Goal: Ask a question

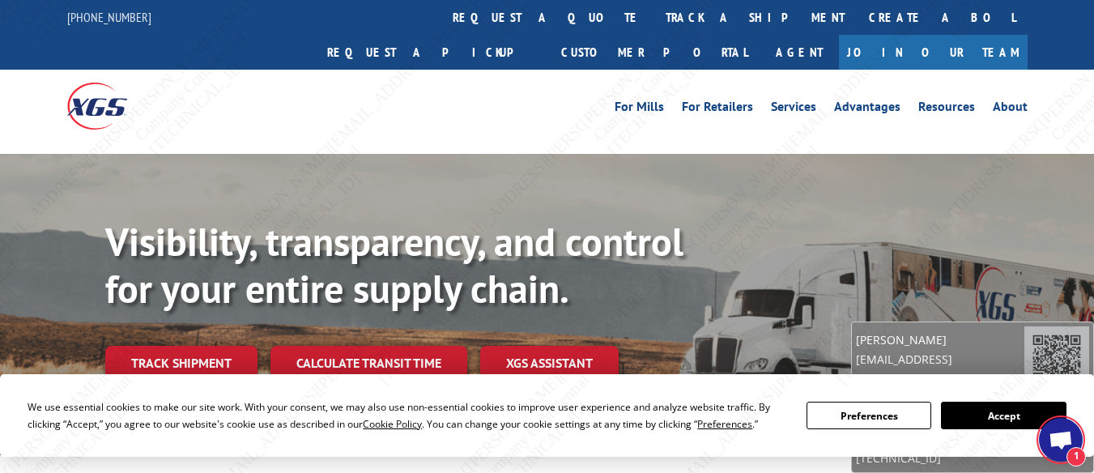
scroll to position [146, 0]
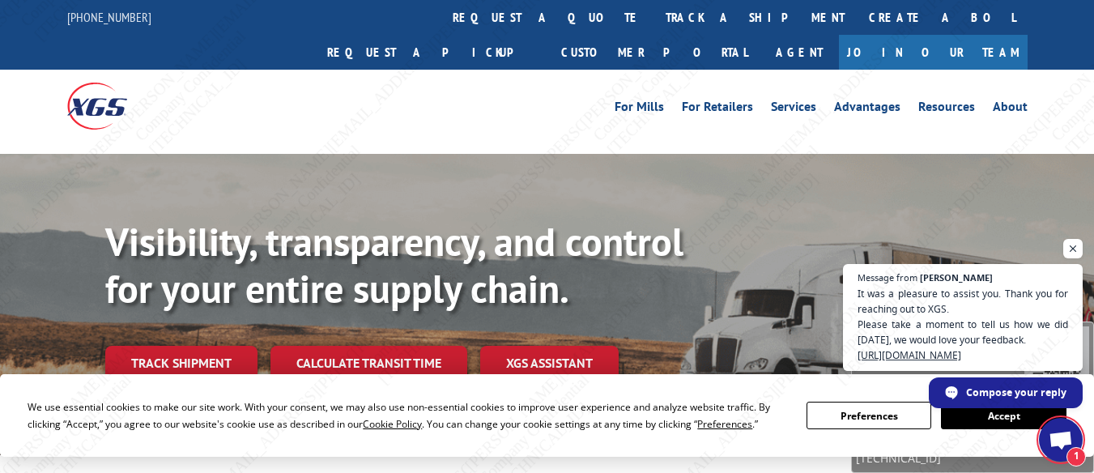
click at [1061, 436] on span "Open chat" at bounding box center [1061, 441] width 26 height 21
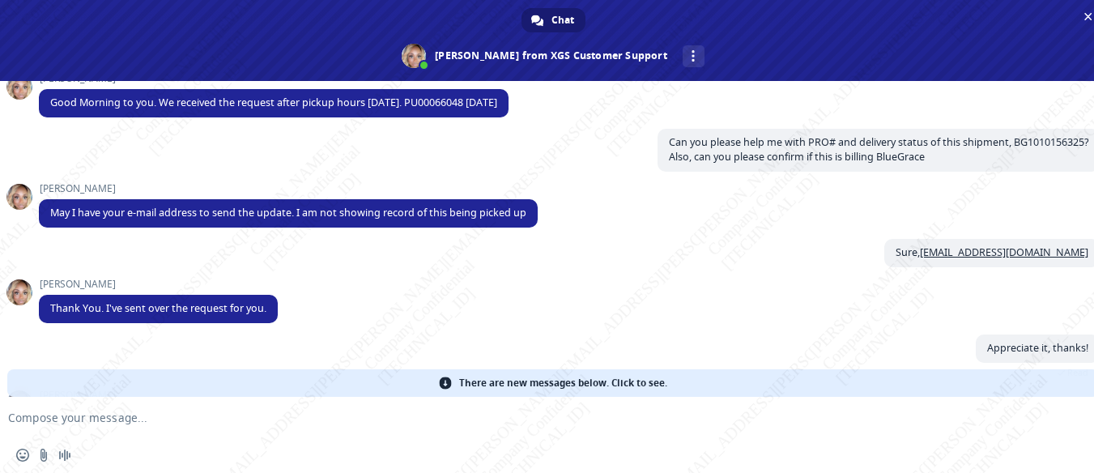
scroll to position [292, 0]
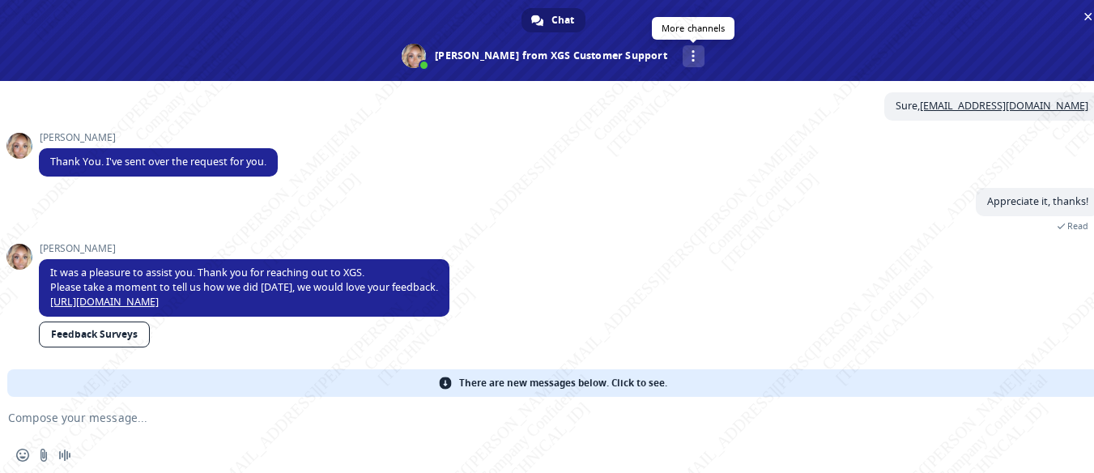
click at [683, 51] on div "More channels" at bounding box center [694, 56] width 22 height 22
click at [538, 22] on span at bounding box center [537, 21] width 12 height 12
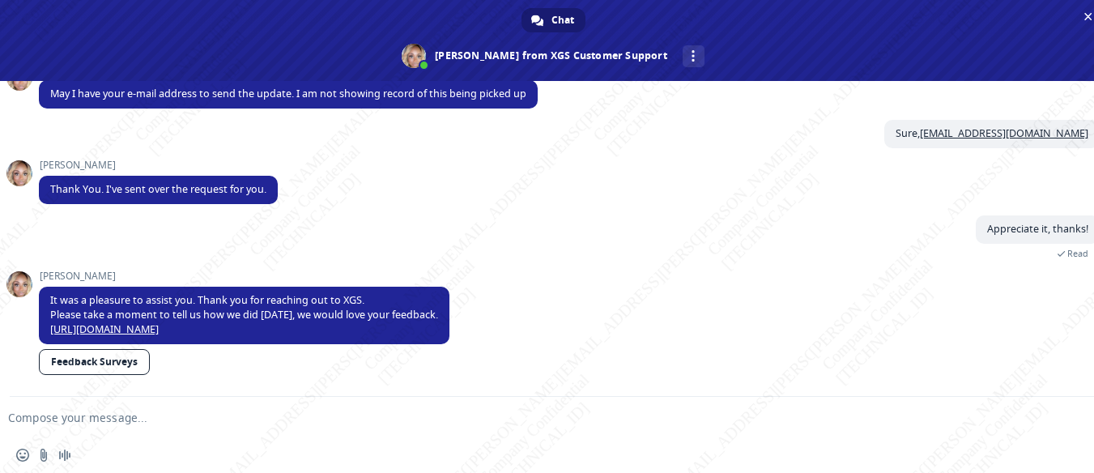
click at [150, 427] on form at bounding box center [535, 419] width 1038 height 44
click at [143, 423] on textarea "Compose your message..." at bounding box center [527, 418] width 1038 height 15
paste textarea "BG1012886625 PU#NCS10-71"
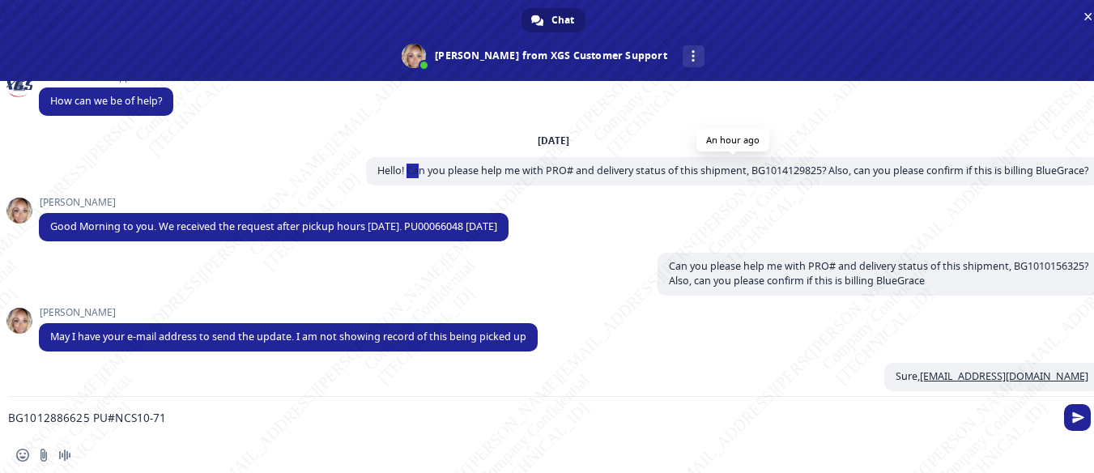
drag, startPoint x: 389, startPoint y: 170, endPoint x: 398, endPoint y: 168, distance: 9.1
click at [398, 168] on span "Hello! Can you please help me with PRO# and delivery status of this shipment, B…" at bounding box center [732, 171] width 711 height 14
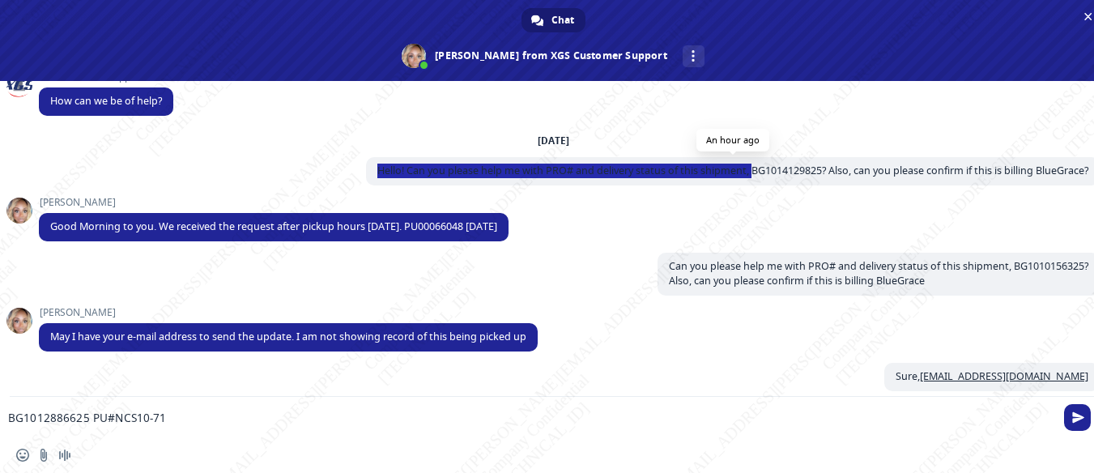
drag, startPoint x: 356, startPoint y: 168, endPoint x: 732, endPoint y: 182, distance: 376.0
click at [732, 182] on span "Hello! Can you please help me with PRO# and delivery status of this shipment, B…" at bounding box center [733, 171] width 734 height 28
copy span "Hello! Can you please help me with PRO# and delivery status of this shipment,"
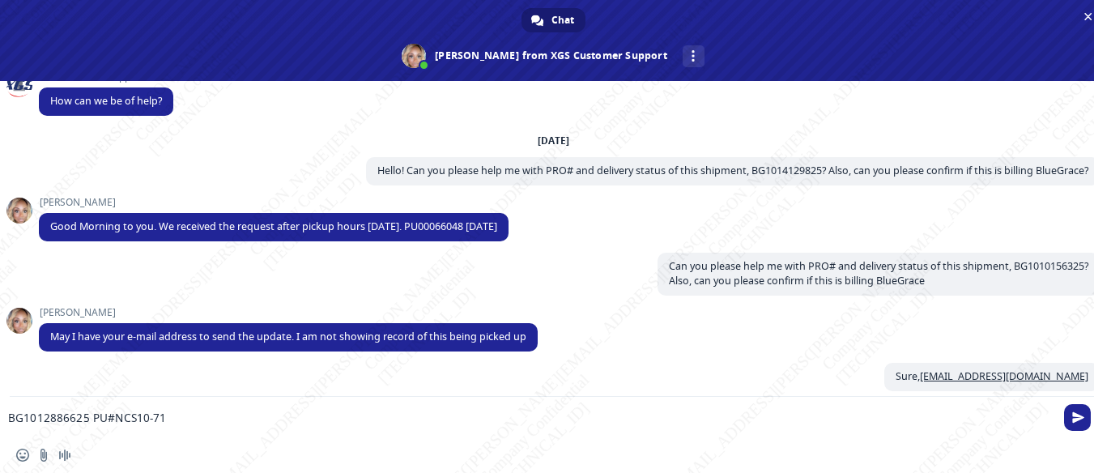
click at [10, 419] on textarea "BG1012886625 PU#NCS10-71" at bounding box center [527, 418] width 1038 height 15
paste textarea "Hello! Can you please help me with PRO# and delivery status of this shipment,"
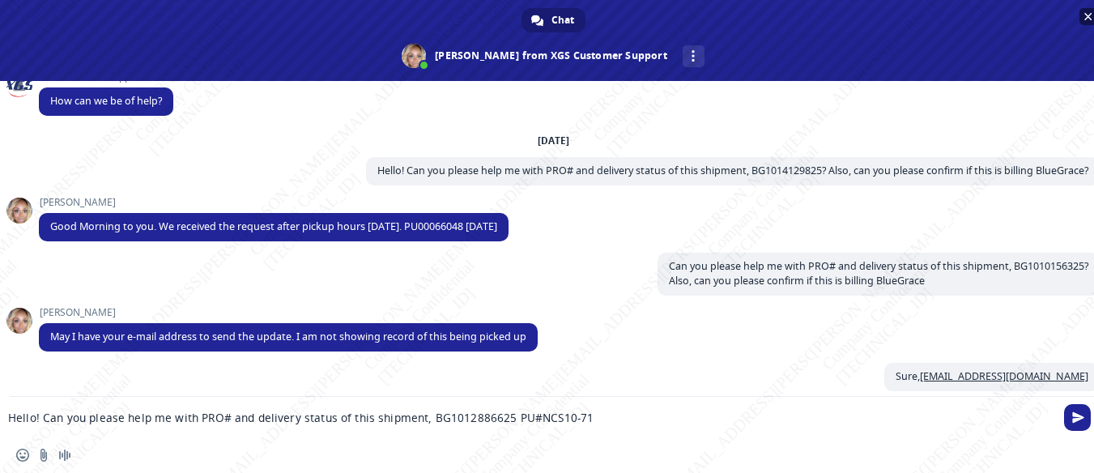
type textarea "Hello! Can you please help me with PRO# and delivery status of this shipment, B…"
